Goal: Check status: Check status

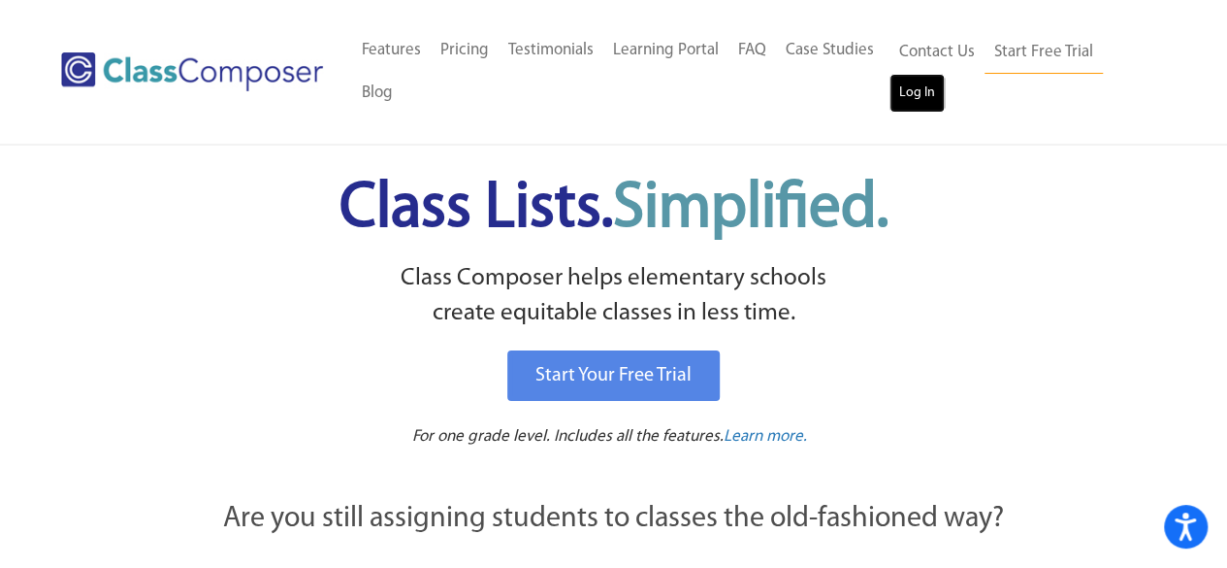
click at [906, 105] on link "Log In" at bounding box center [917, 93] width 55 height 39
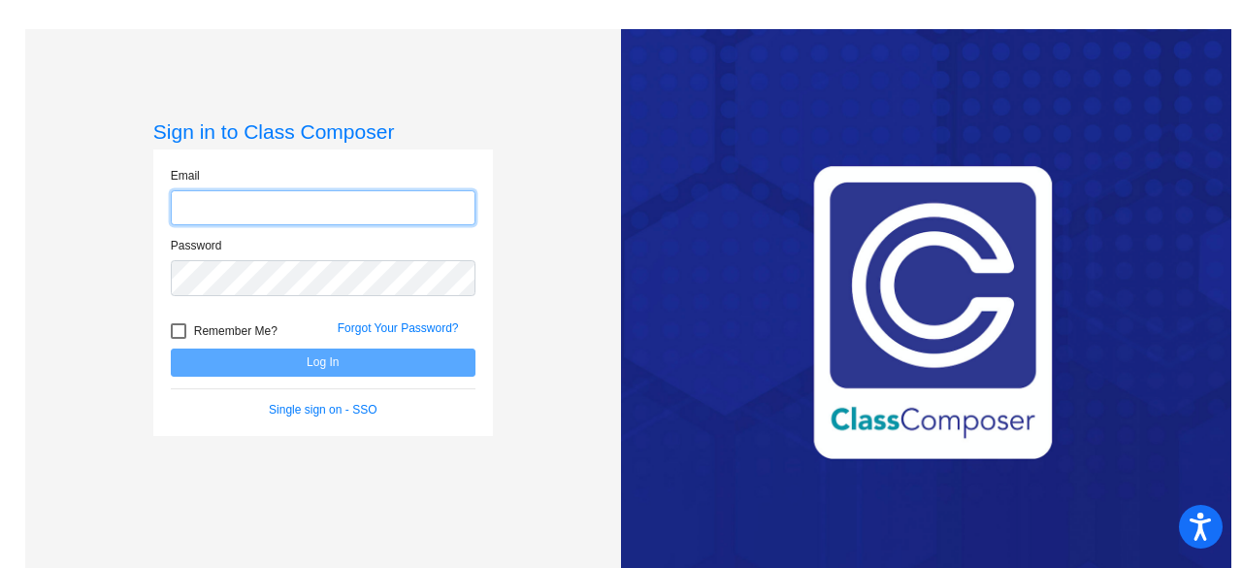
type input "[EMAIL_ADDRESS][DOMAIN_NAME]"
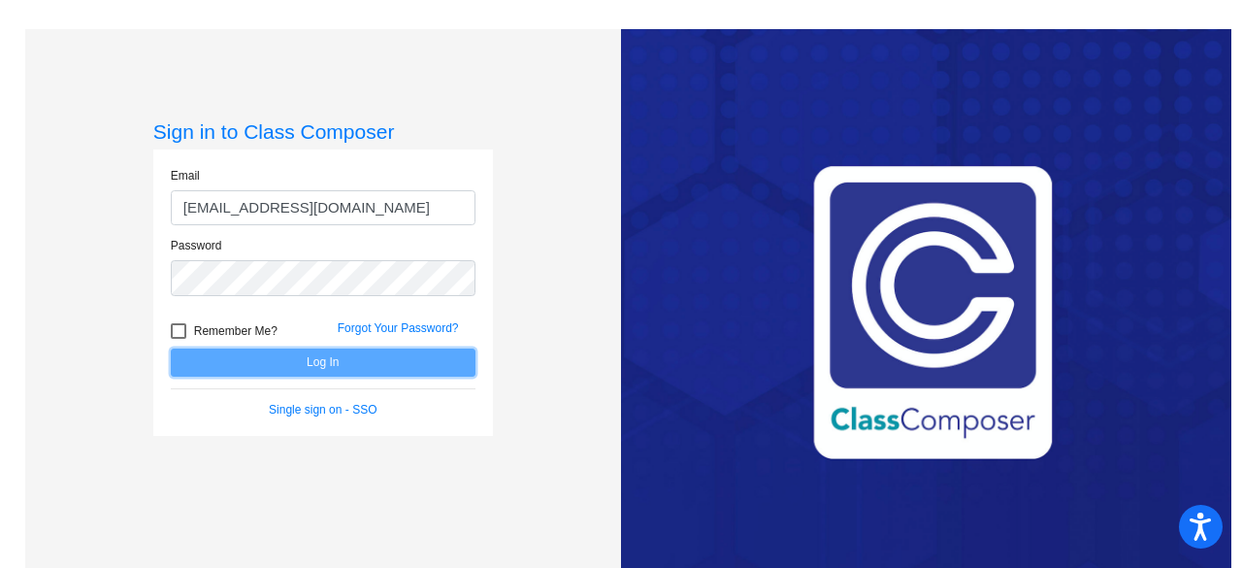
click at [427, 368] on button "Log In" at bounding box center [323, 362] width 305 height 28
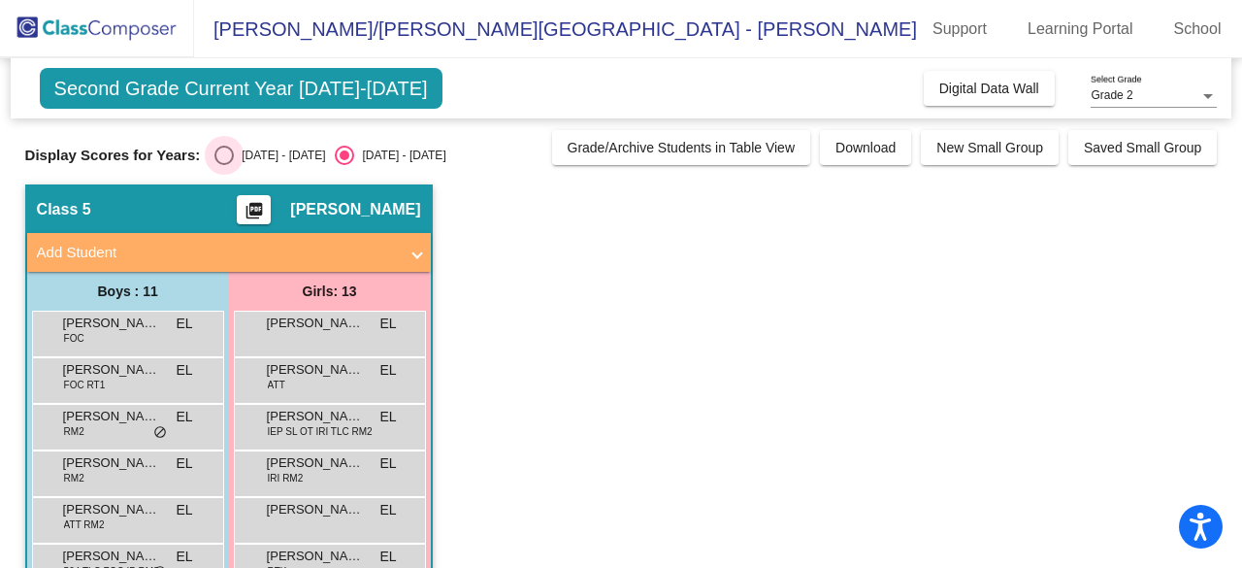
click at [221, 155] on div "Select an option" at bounding box center [223, 155] width 19 height 19
click at [223, 165] on input "2024 - 2025" at bounding box center [223, 165] width 1 height 1
radio input "true"
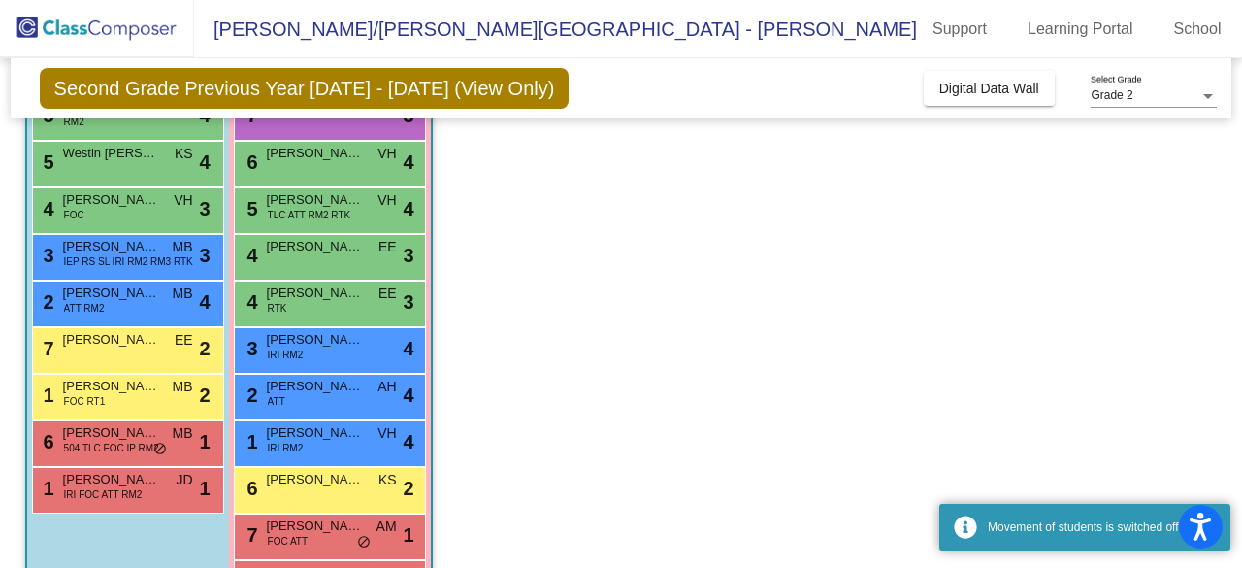
scroll to position [310, 0]
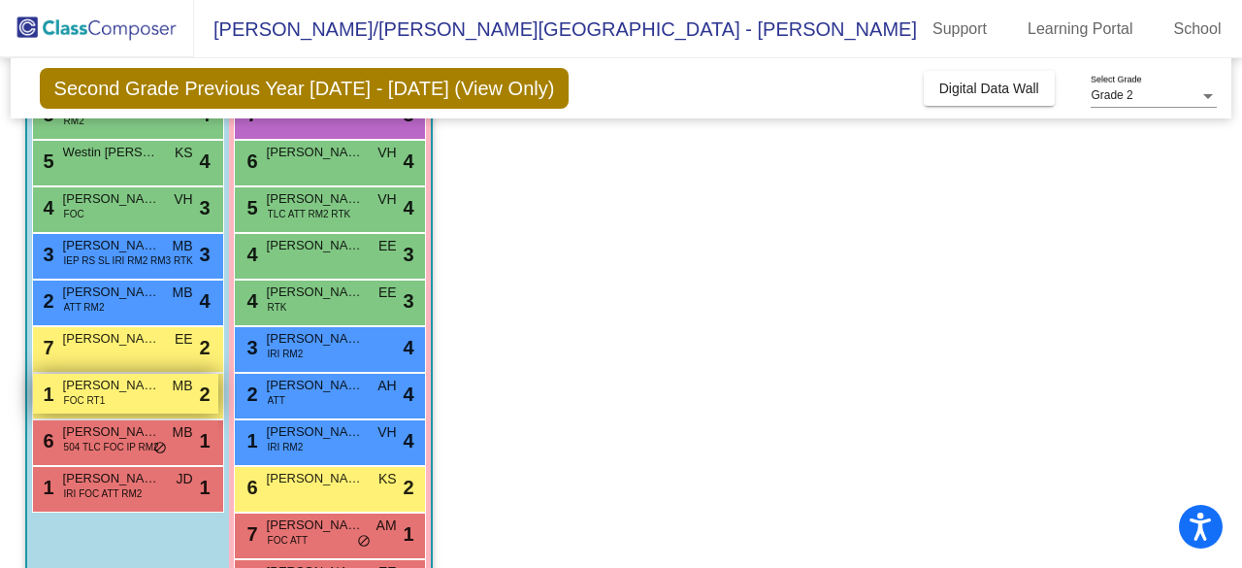
click at [150, 395] on div "1 Braxson Packer FOC RT1 MB lock do_not_disturb_alt 2" at bounding box center [125, 394] width 185 height 40
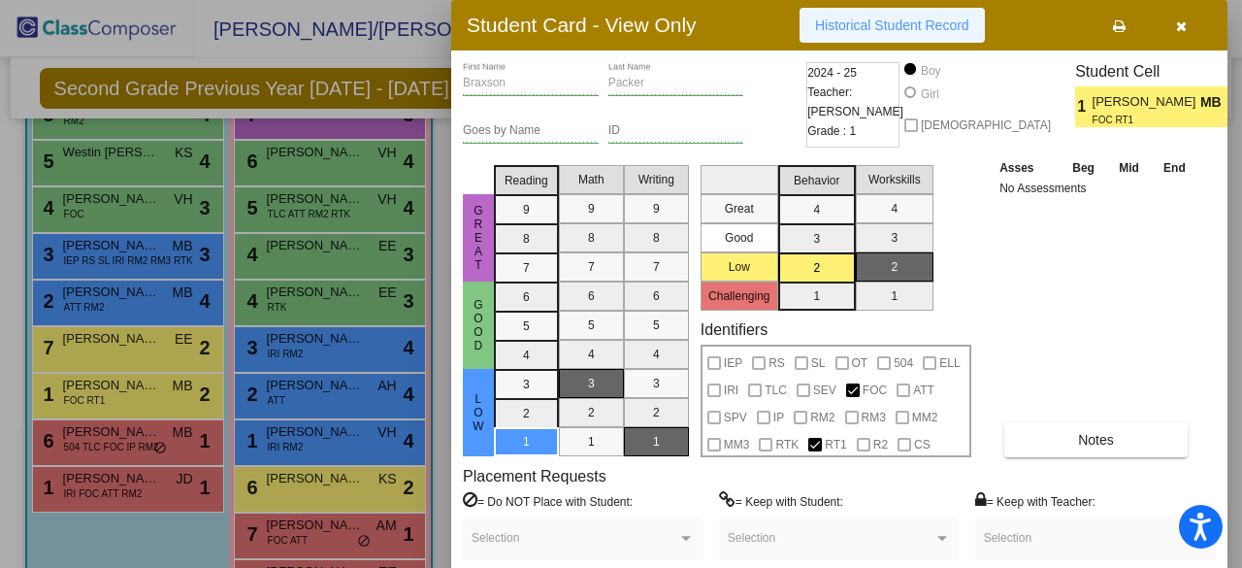
click at [883, 15] on button "Historical Student Record" at bounding box center [891, 25] width 185 height 35
click at [363, 277] on div at bounding box center [621, 284] width 1242 height 568
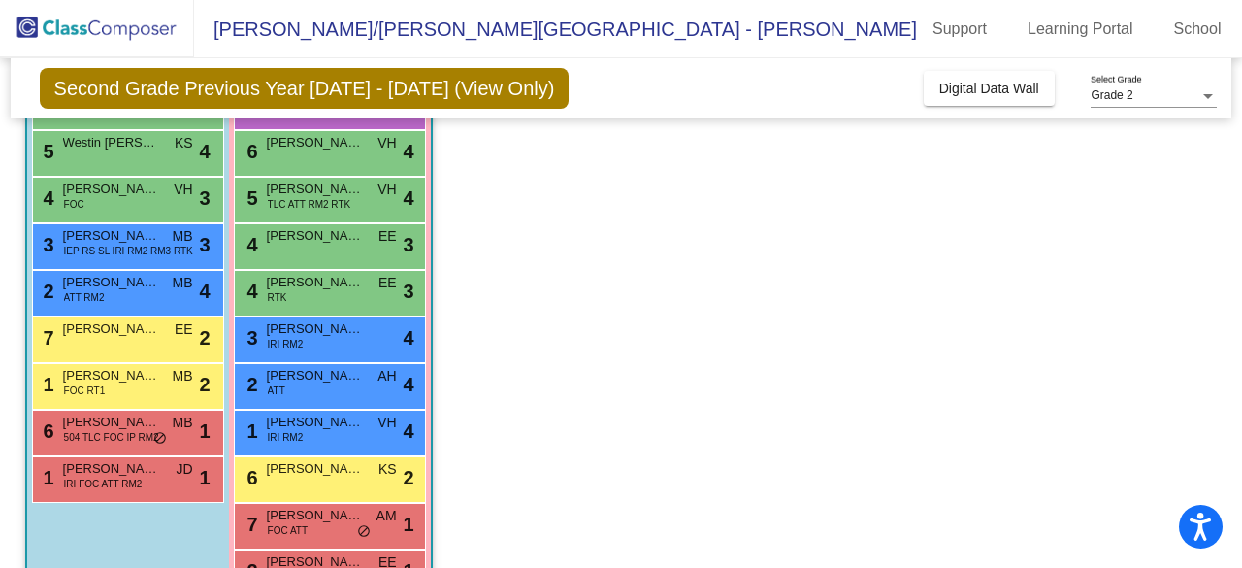
scroll to position [322, 0]
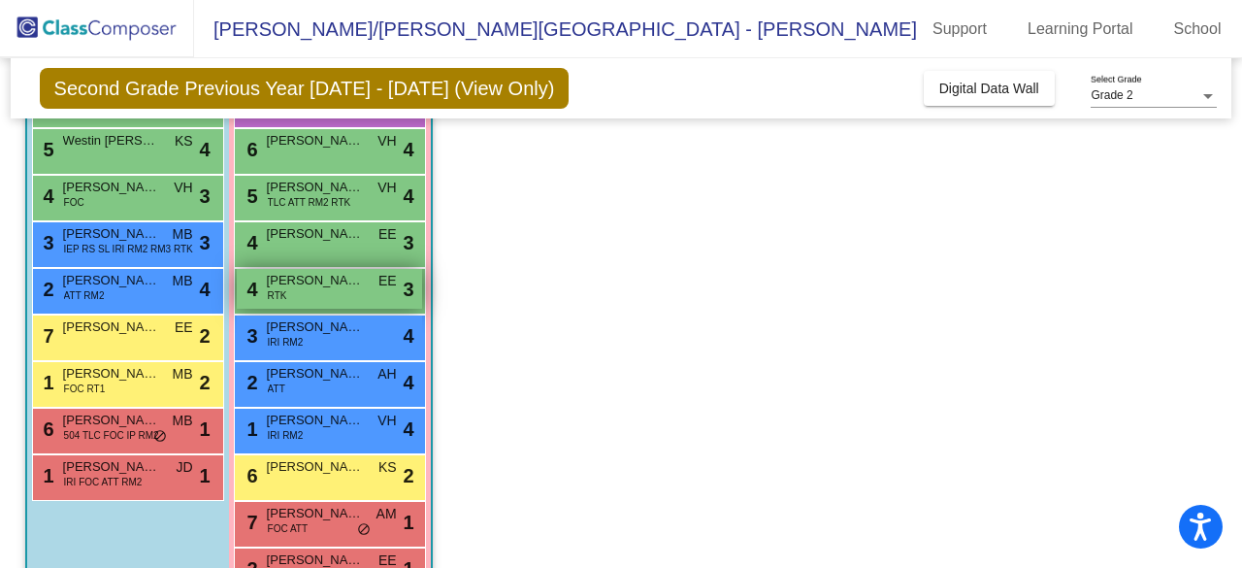
click at [319, 292] on div "4 Elliana DeLaTorre RTK EE lock do_not_disturb_alt 3" at bounding box center [329, 289] width 185 height 40
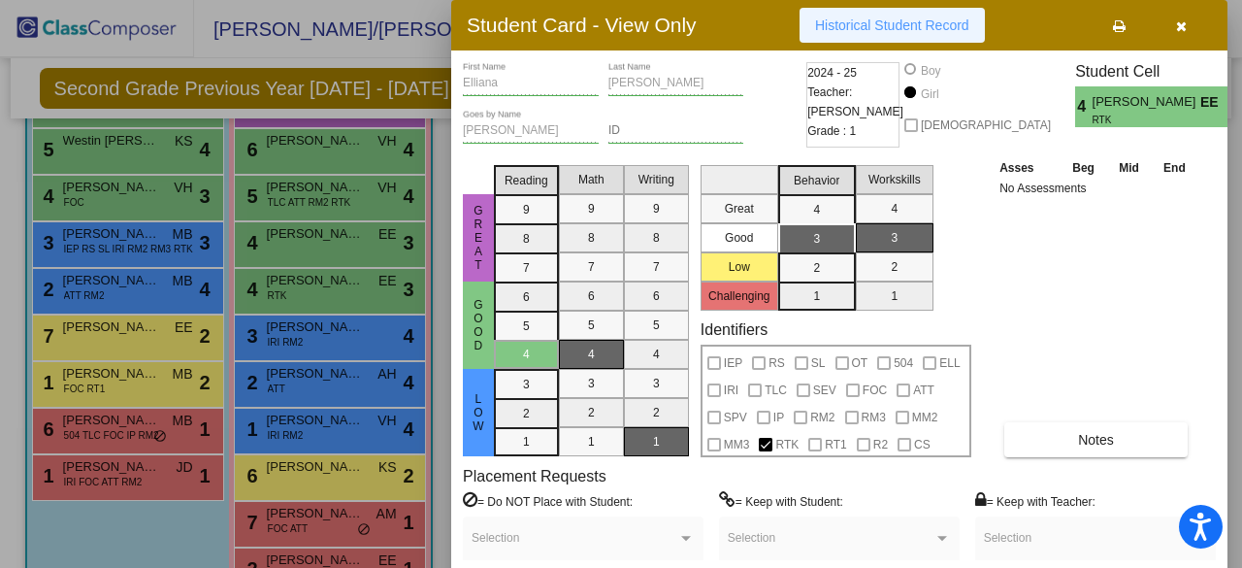
click at [853, 34] on button "Historical Student Record" at bounding box center [891, 25] width 185 height 35
click at [1174, 24] on button "button" at bounding box center [1181, 25] width 62 height 35
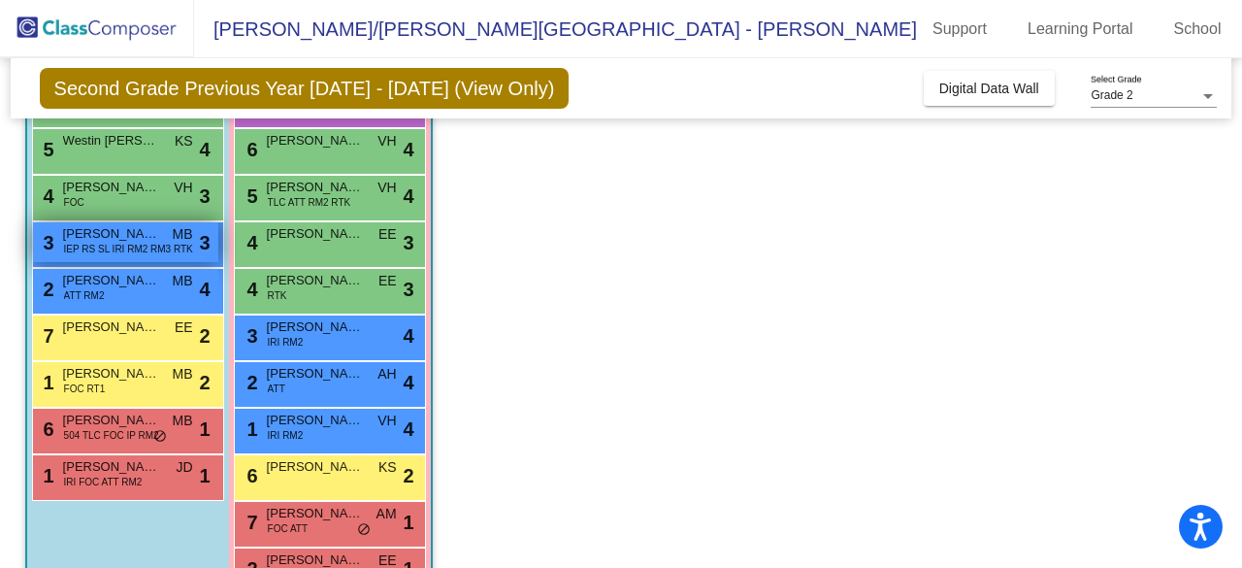
click at [83, 234] on span "Levi Burton" at bounding box center [111, 233] width 97 height 19
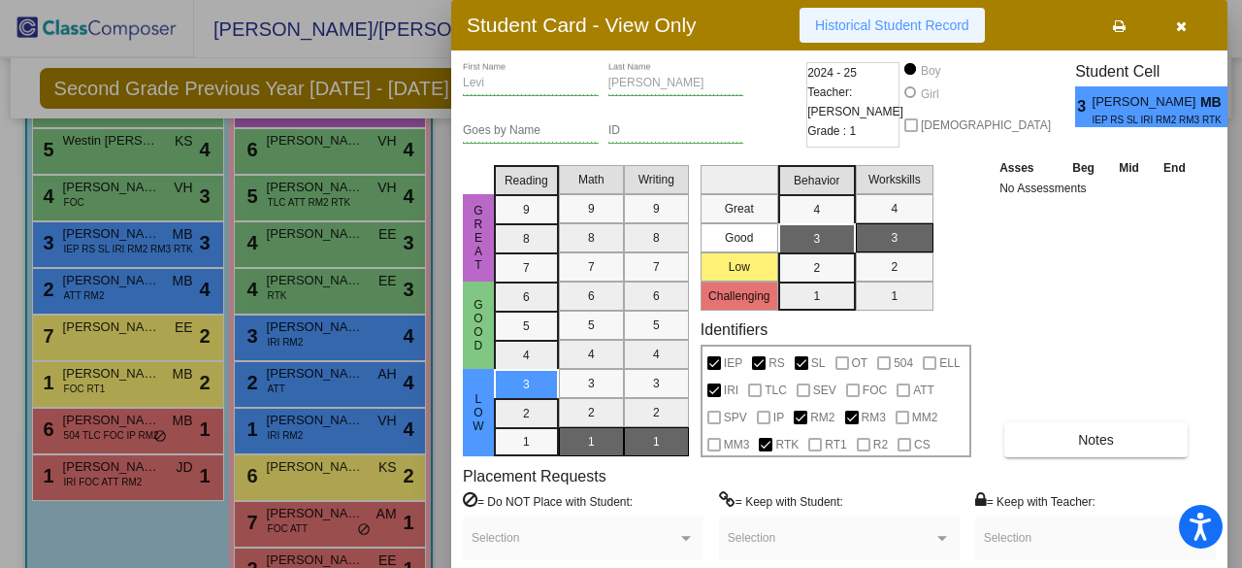
click at [912, 11] on button "Historical Student Record" at bounding box center [891, 25] width 185 height 35
click at [1176, 22] on icon "button" at bounding box center [1181, 26] width 11 height 14
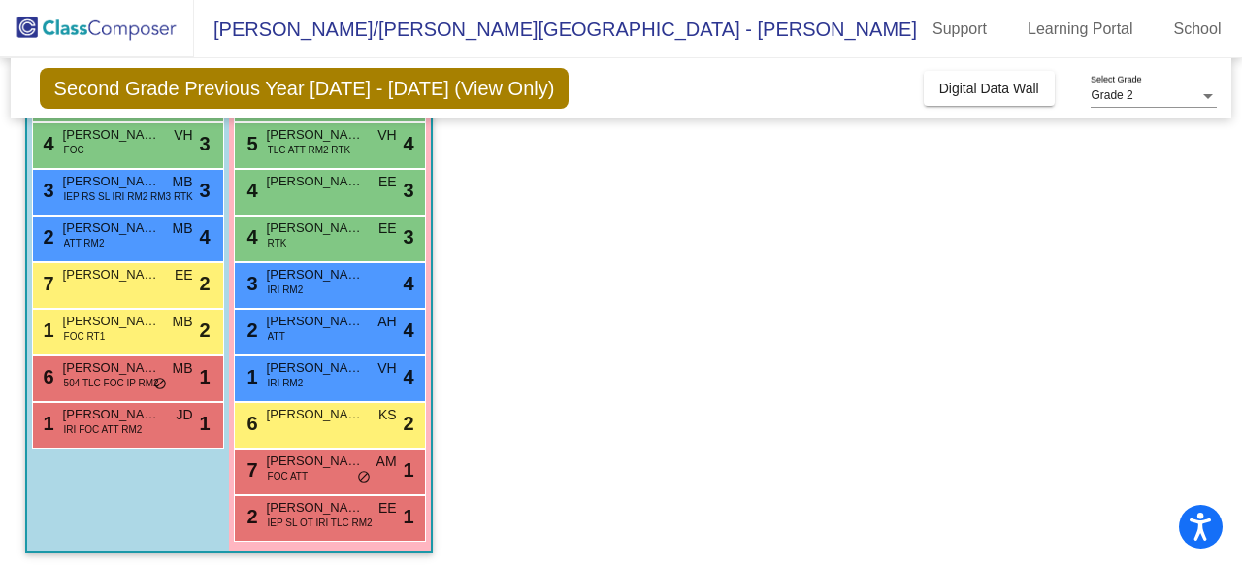
scroll to position [378, 0]
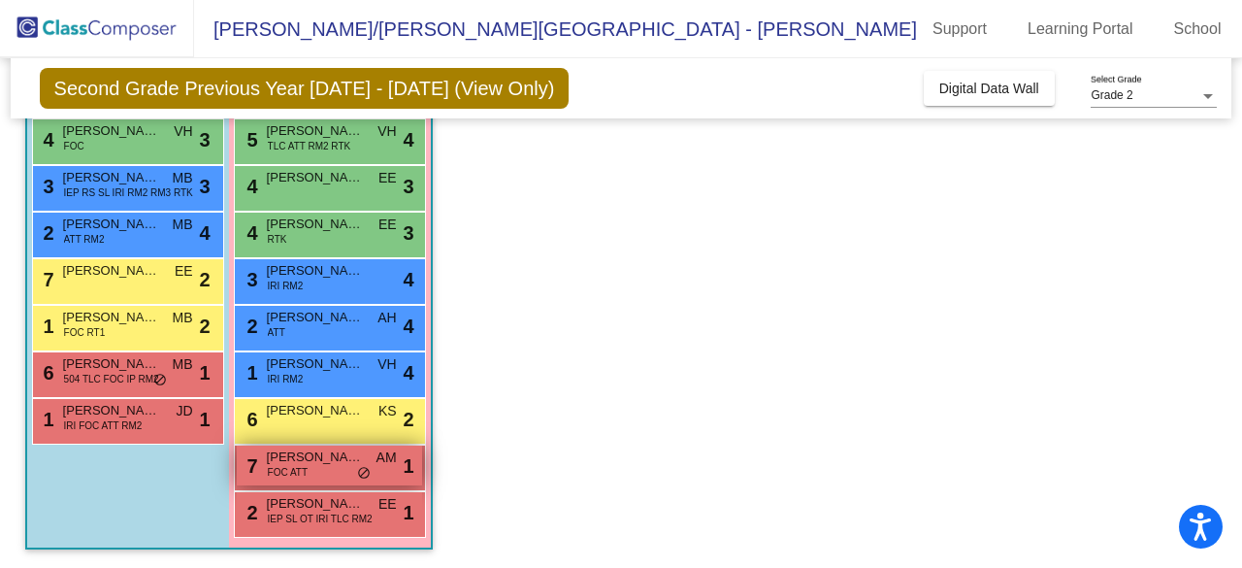
click at [361, 474] on span "do_not_disturb_alt" at bounding box center [364, 474] width 14 height 16
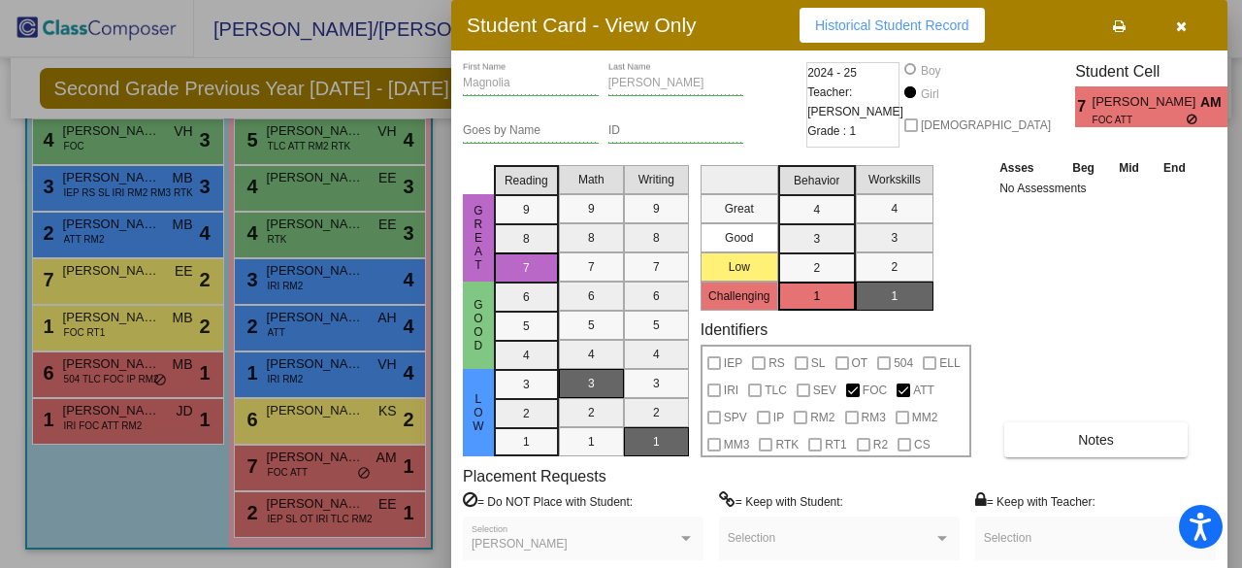
click at [813, 40] on button "Historical Student Record" at bounding box center [891, 25] width 185 height 35
click at [1176, 17] on span "button" at bounding box center [1181, 25] width 11 height 16
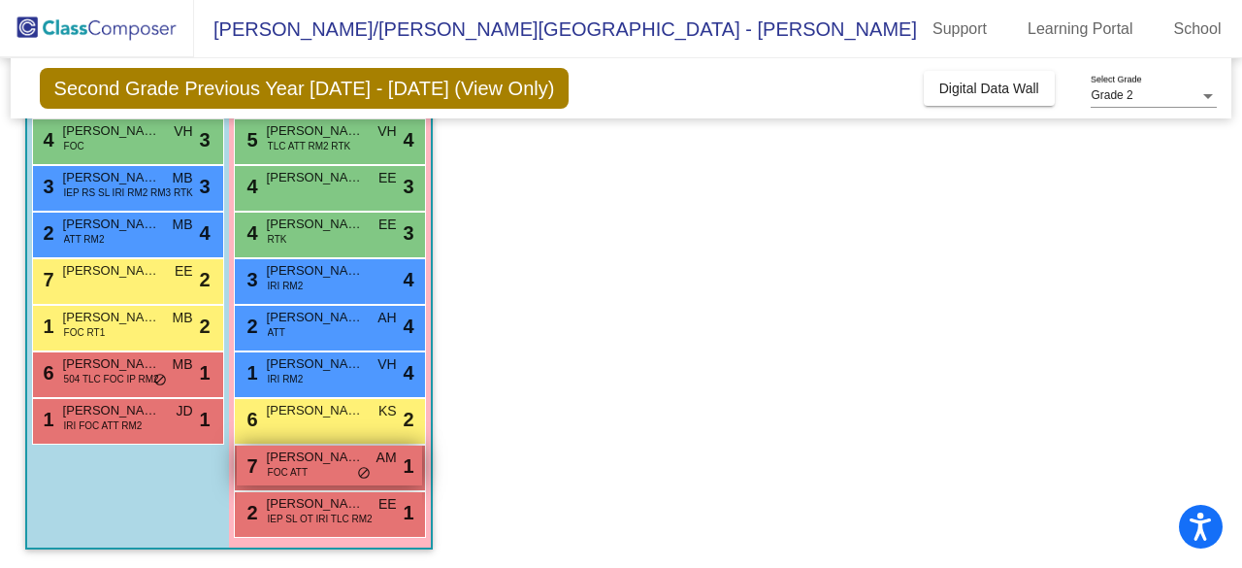
click at [329, 468] on div "7 Magnolia Brockway FOC ATT AM lock do_not_disturb_alt 1" at bounding box center [329, 465] width 185 height 40
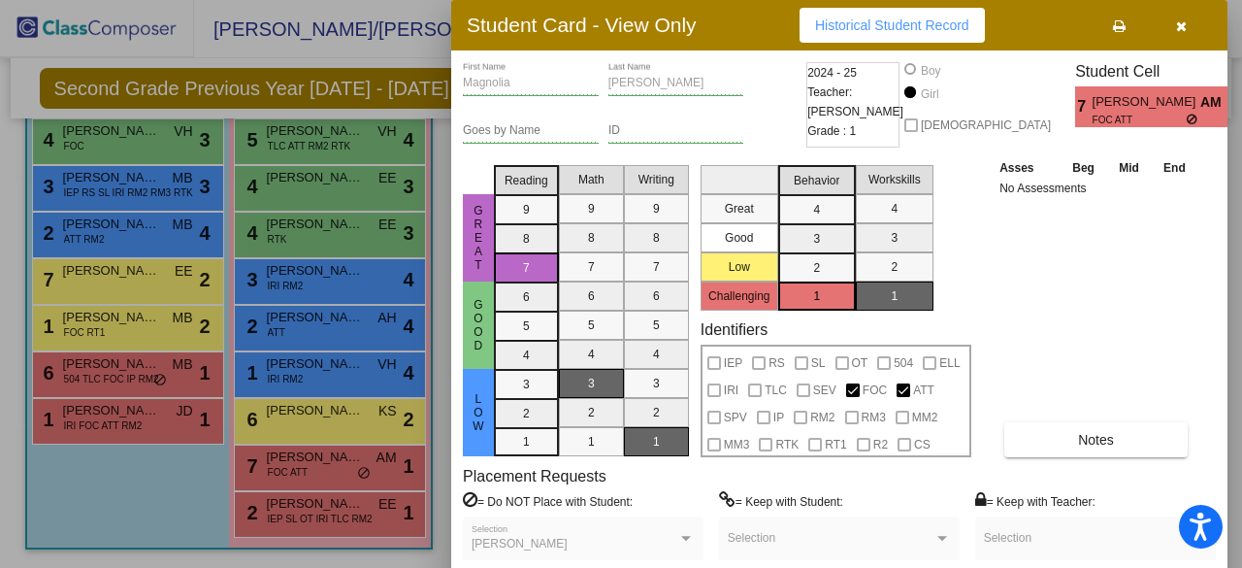
click at [862, 29] on span "Historical Student Record" at bounding box center [892, 25] width 154 height 16
click at [1182, 28] on icon "button" at bounding box center [1181, 26] width 11 height 14
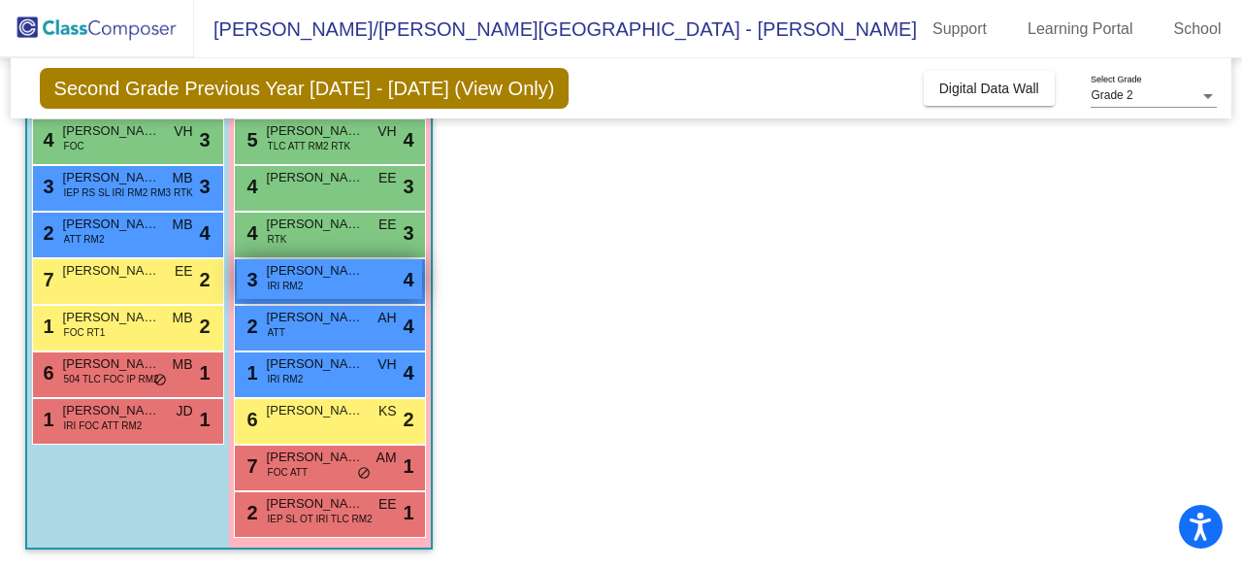
click at [394, 263] on div "3 Amelia Murphy IRI RM2 lock do_not_disturb_alt 4" at bounding box center [329, 279] width 185 height 40
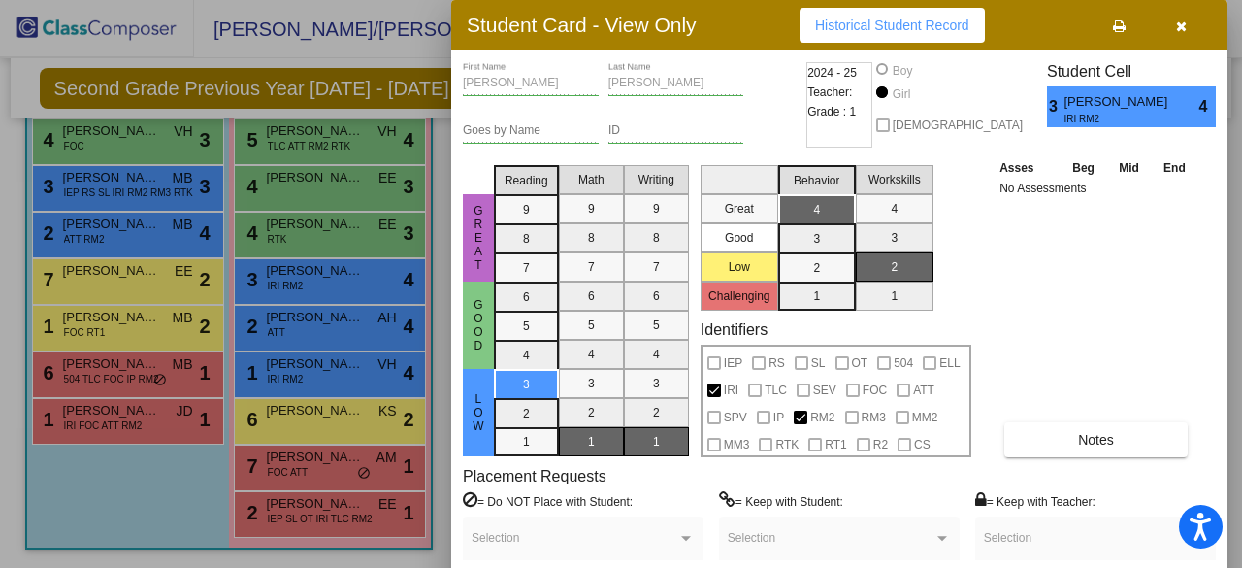
click at [943, 15] on button "Historical Student Record" at bounding box center [891, 25] width 185 height 35
click at [1177, 28] on icon "button" at bounding box center [1181, 26] width 11 height 14
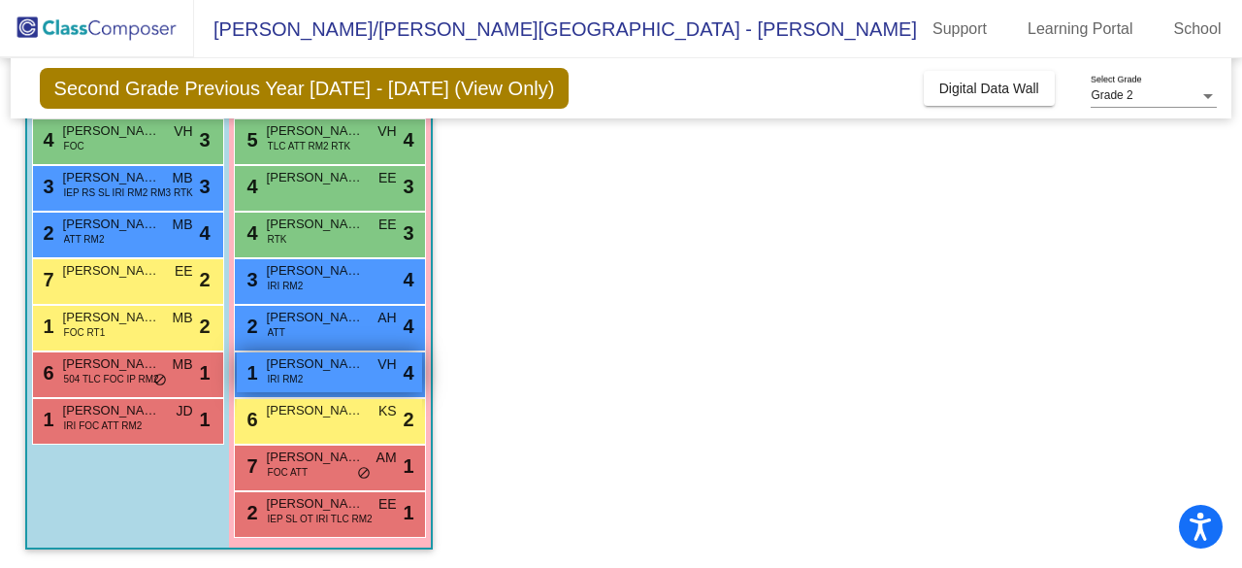
scroll to position [373, 0]
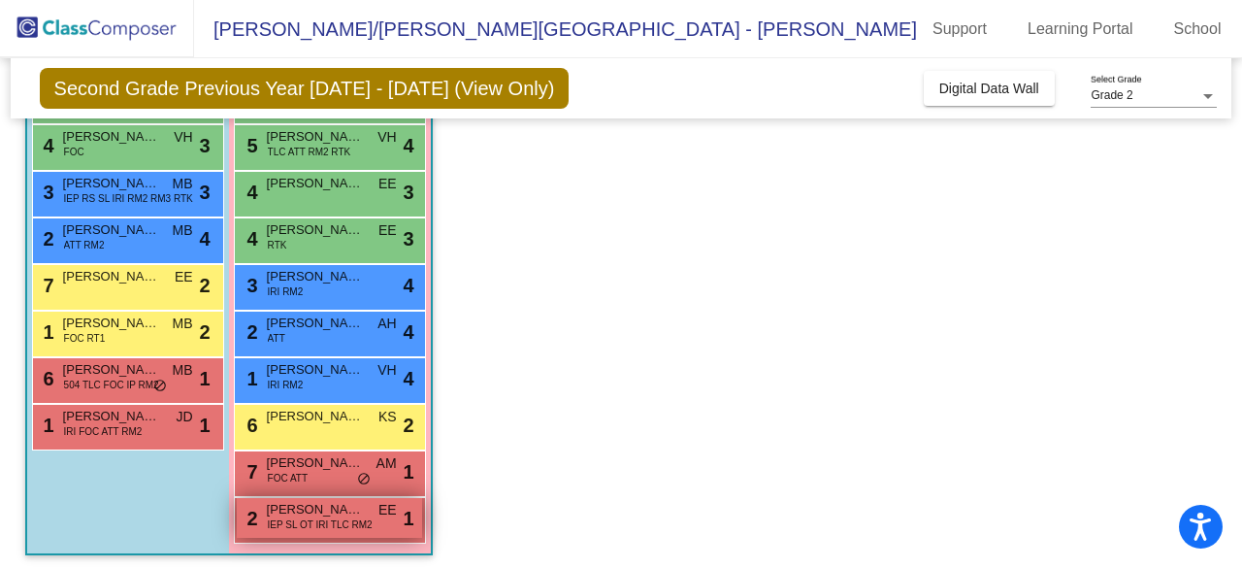
drag, startPoint x: 342, startPoint y: 515, endPoint x: 251, endPoint y: 530, distance: 92.3
click at [251, 530] on div "2 Alice Covietz IEP SL OT IRI TLC RM2 EE lock do_not_disturb_alt 1" at bounding box center [329, 518] width 185 height 40
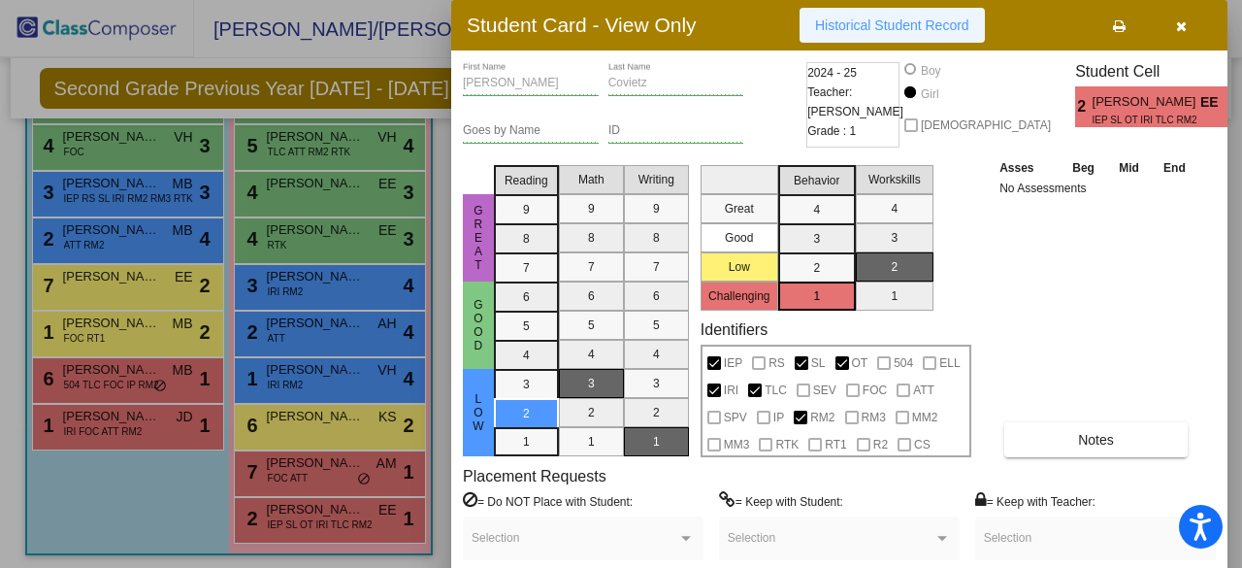
click at [926, 35] on button "Historical Student Record" at bounding box center [891, 25] width 185 height 35
click at [1186, 20] on button "button" at bounding box center [1181, 25] width 62 height 35
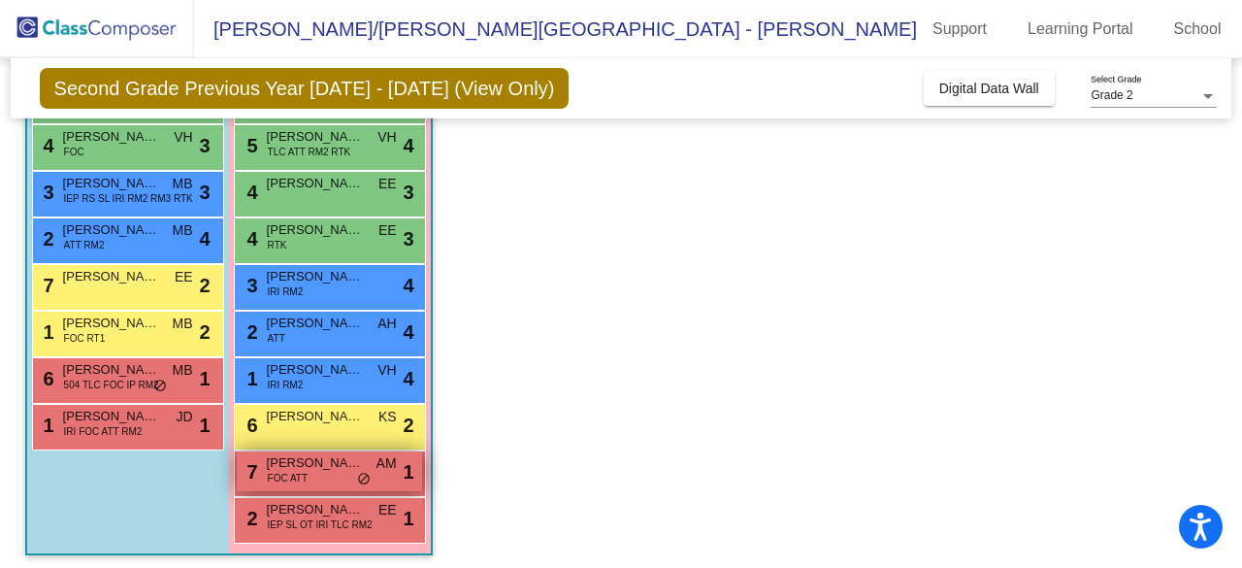
scroll to position [378, 0]
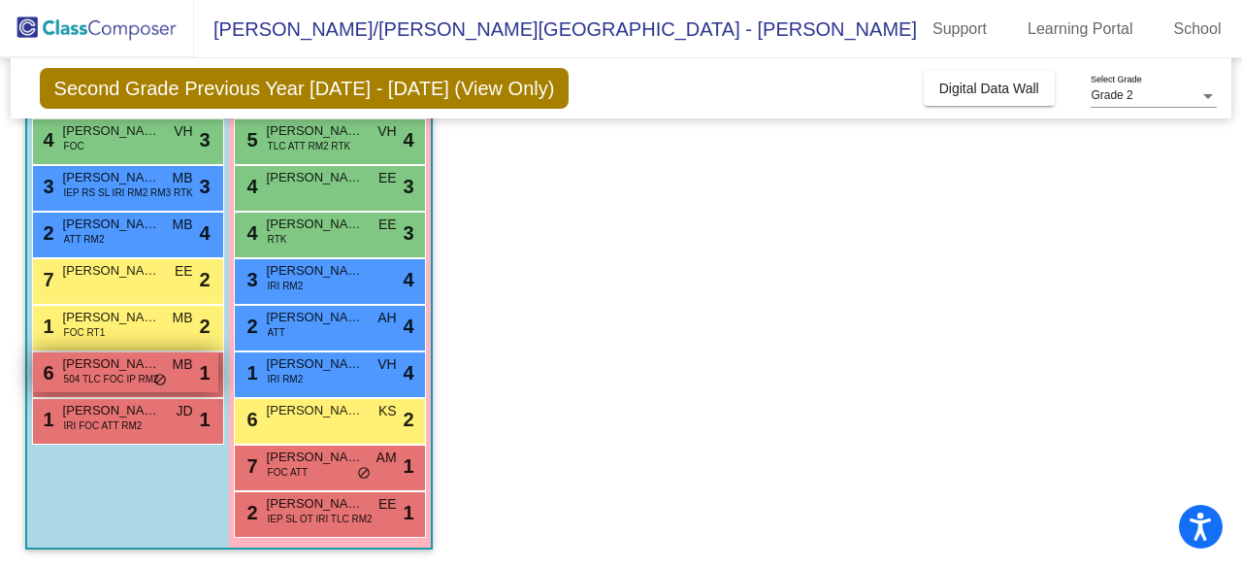
drag, startPoint x: 165, startPoint y: 391, endPoint x: 94, endPoint y: 371, distance: 73.7
click at [94, 372] on span "504 TLC FOC IP RM2" at bounding box center [111, 379] width 95 height 15
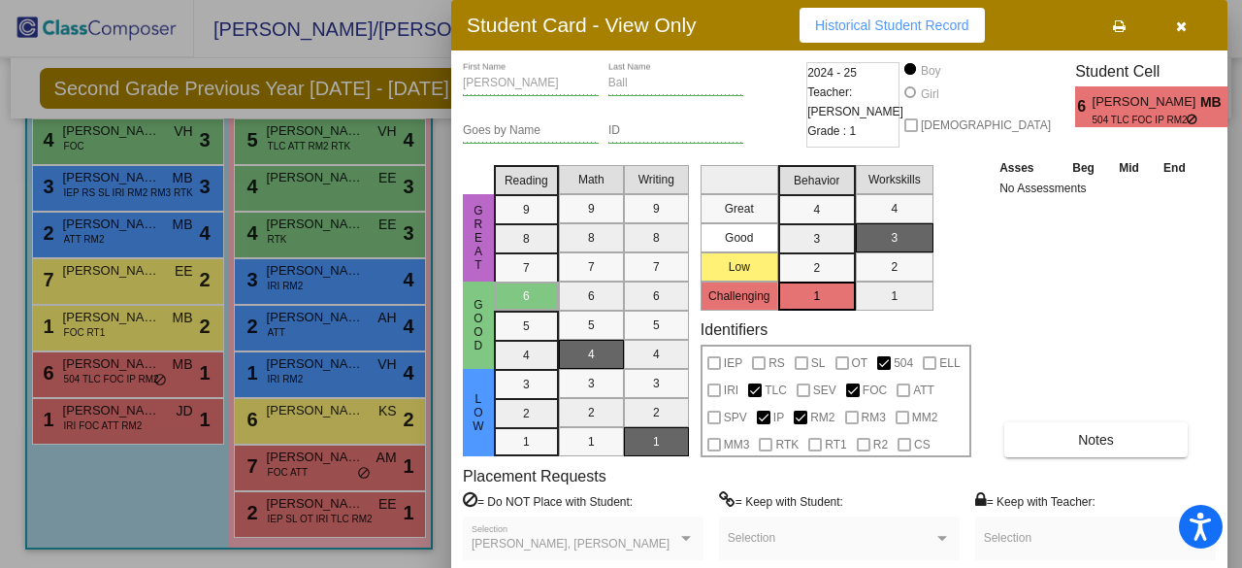
click at [930, 26] on span "Historical Student Record" at bounding box center [892, 25] width 154 height 16
click at [1182, 22] on icon "button" at bounding box center [1181, 26] width 11 height 14
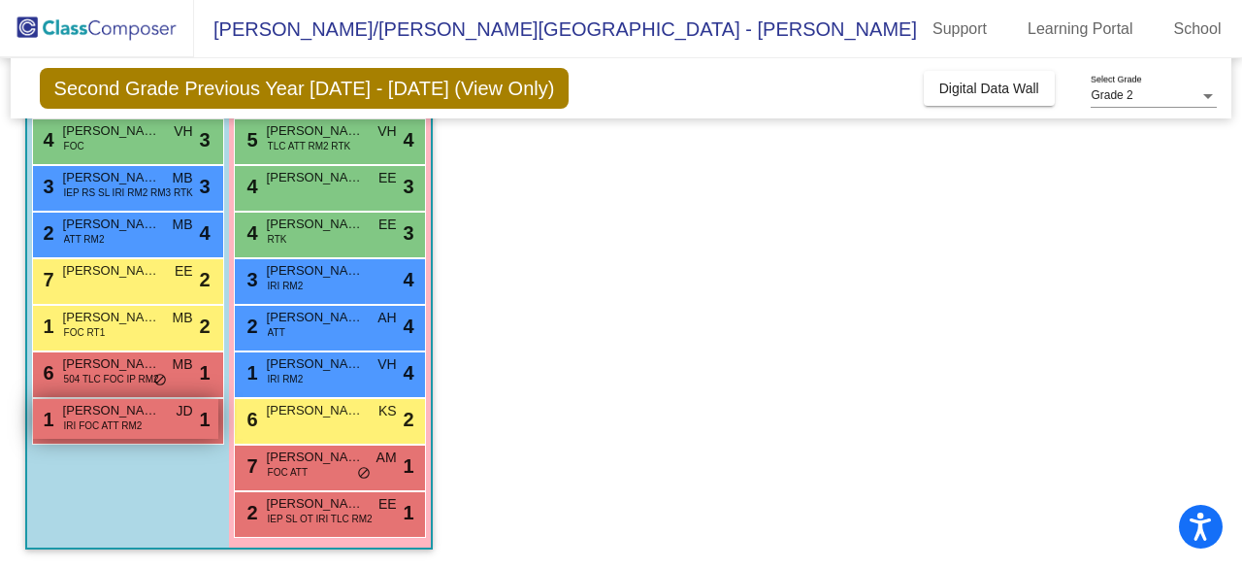
click at [133, 418] on span "IRI FOC ATT RM2" at bounding box center [103, 425] width 79 height 15
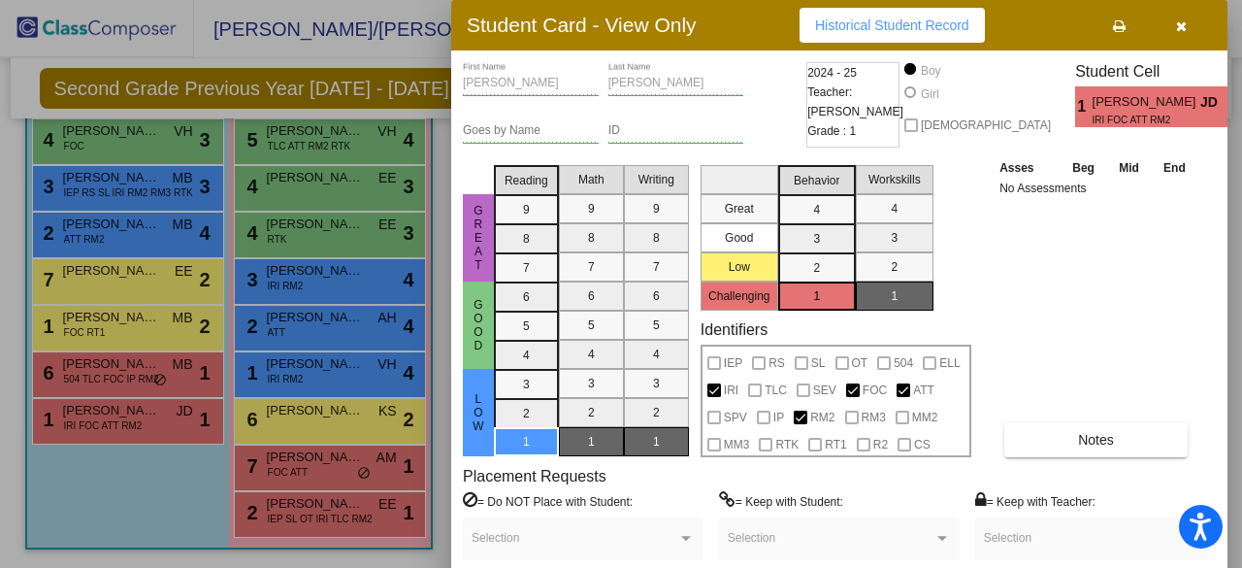
click at [926, 32] on span "Historical Student Record" at bounding box center [892, 25] width 154 height 16
drag, startPoint x: 1178, startPoint y: 30, endPoint x: 235, endPoint y: 387, distance: 1008.3
click at [235, 387] on div at bounding box center [621, 284] width 1242 height 568
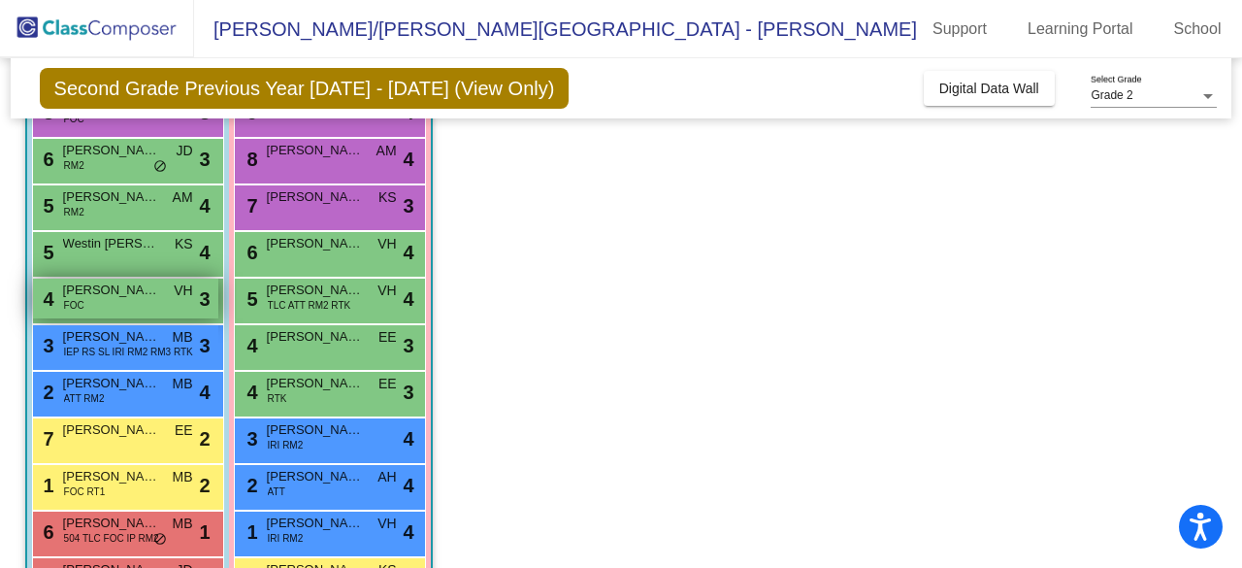
scroll to position [274, 0]
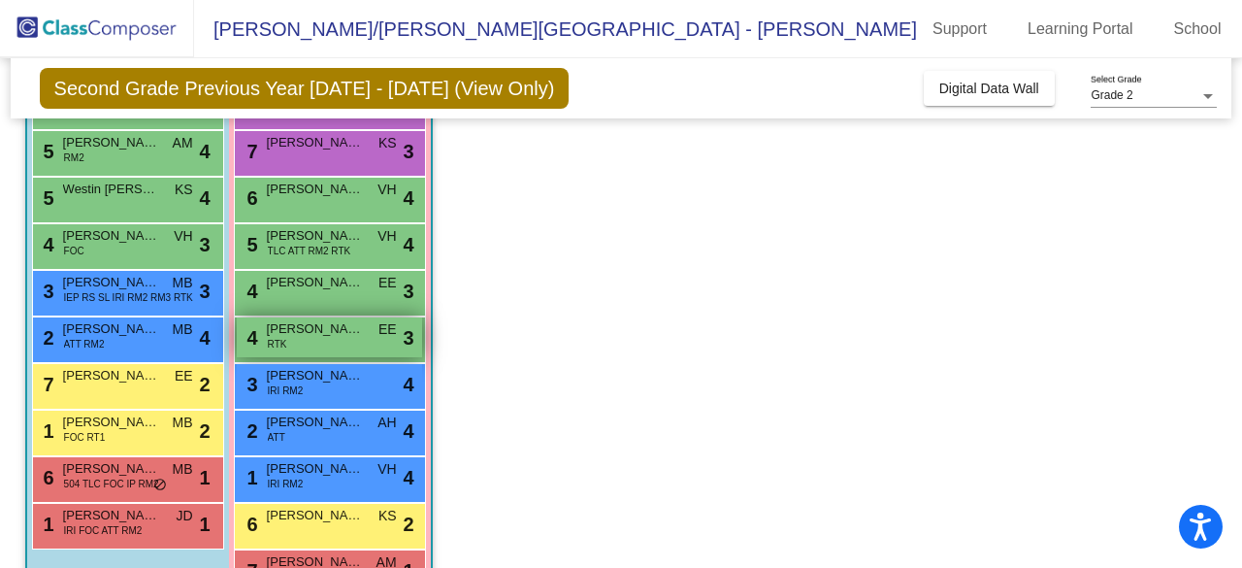
click at [364, 318] on div "4 Elliana DeLaTorre RTK EE lock do_not_disturb_alt 3" at bounding box center [329, 337] width 185 height 40
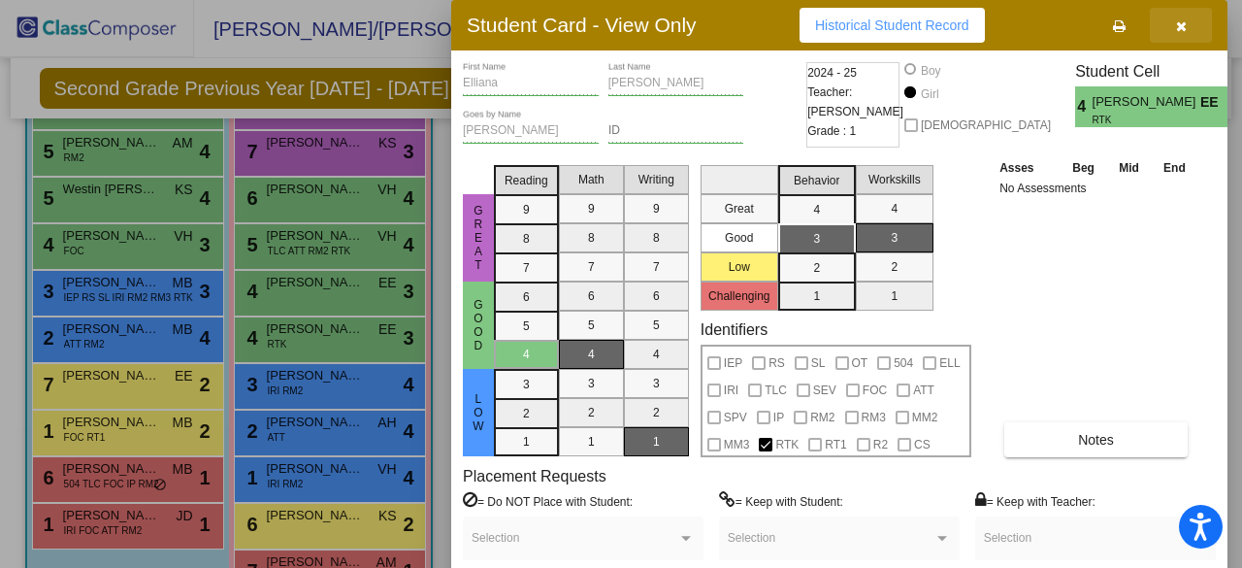
click at [1183, 17] on span "button" at bounding box center [1181, 25] width 11 height 16
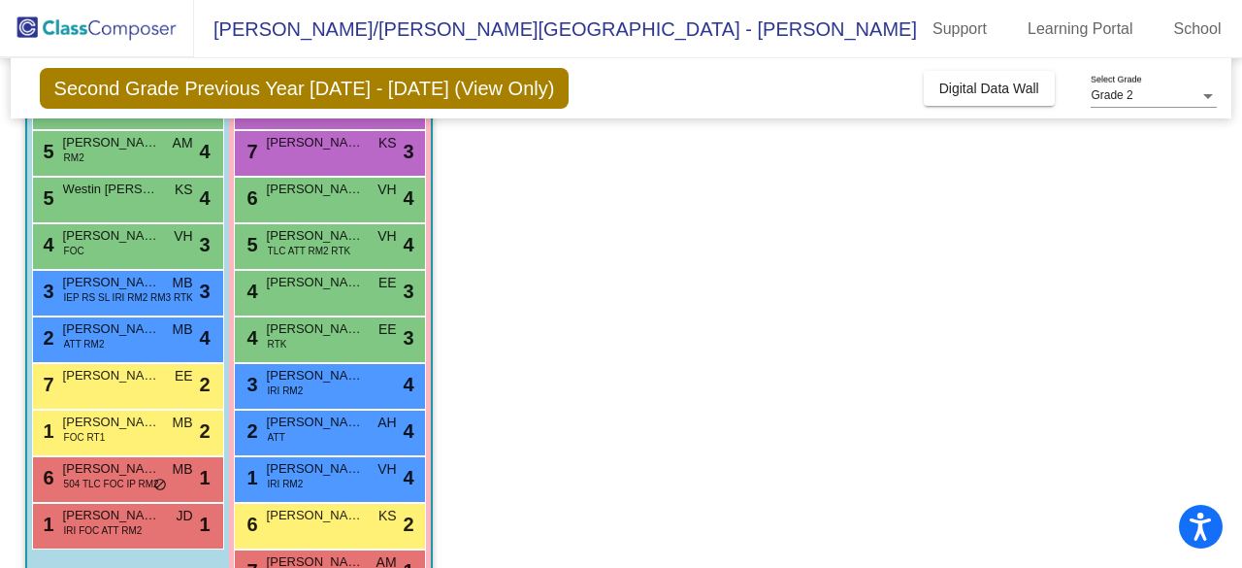
scroll to position [0, 0]
